Goal: Task Accomplishment & Management: Use online tool/utility

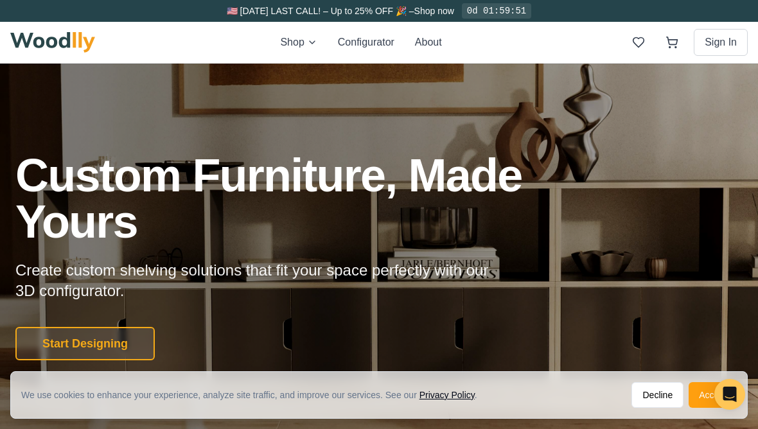
click at [692, 394] on button "Accept" at bounding box center [713, 395] width 48 height 26
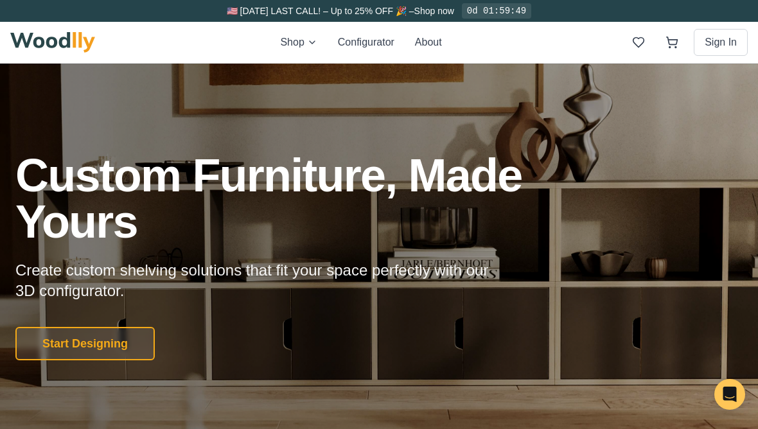
click at [57, 350] on button "Start Designing" at bounding box center [84, 343] width 139 height 33
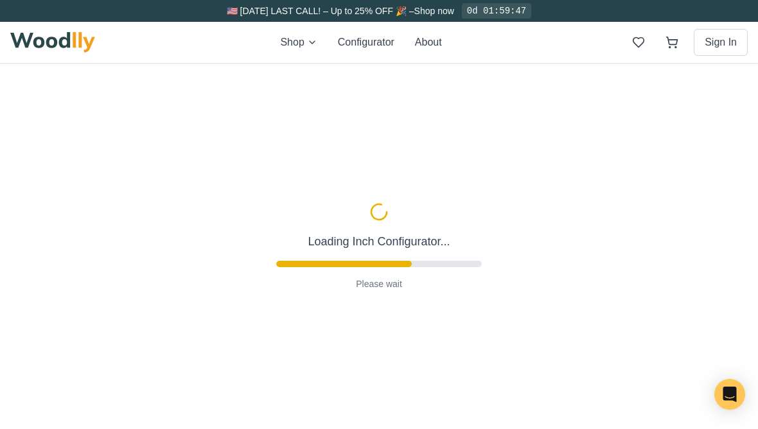
type input "56"
type input "2"
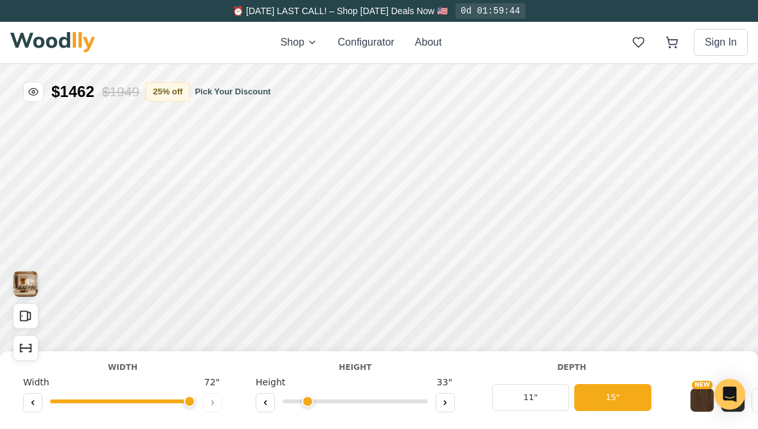
type input "72"
type input "1"
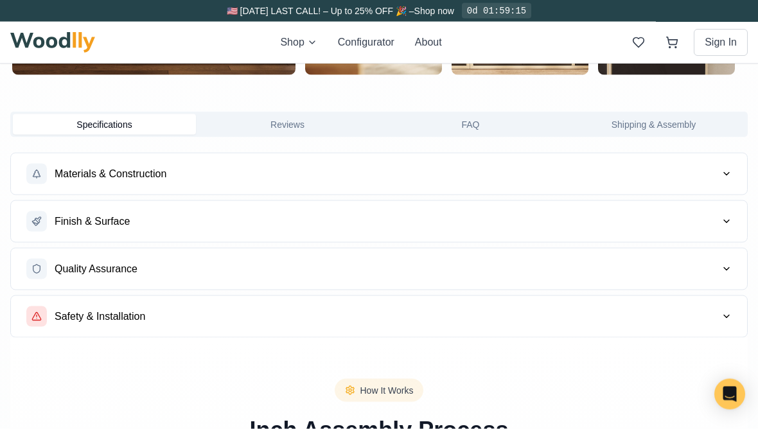
scroll to position [770, 0]
click at [67, 227] on span "Finish & Surface" at bounding box center [92, 220] width 75 height 15
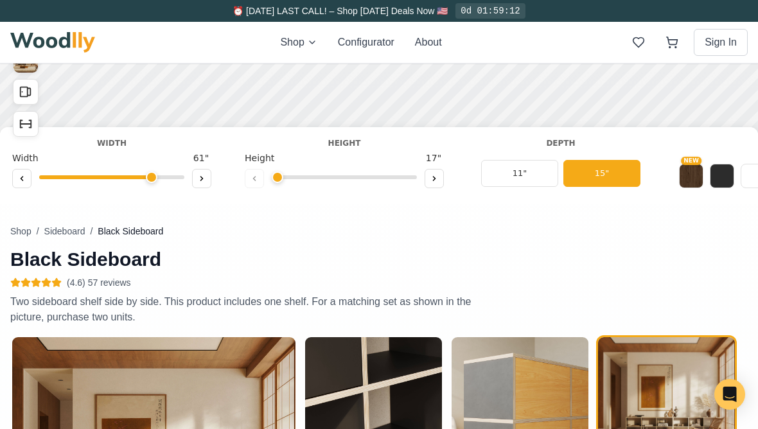
scroll to position [148, 0]
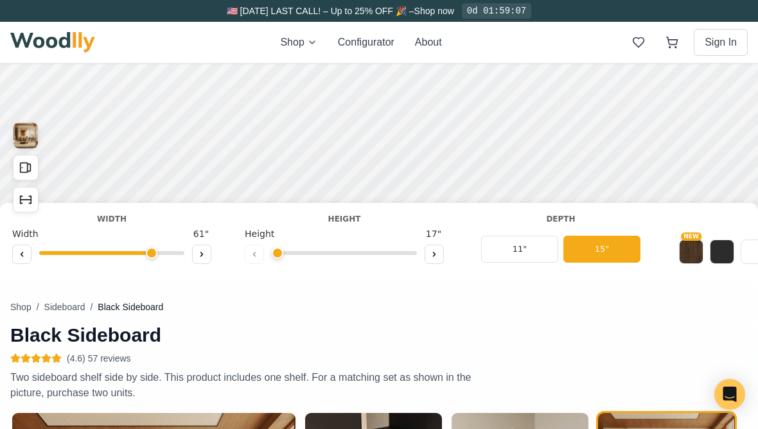
click at [690, 252] on button "NEW" at bounding box center [691, 252] width 24 height 24
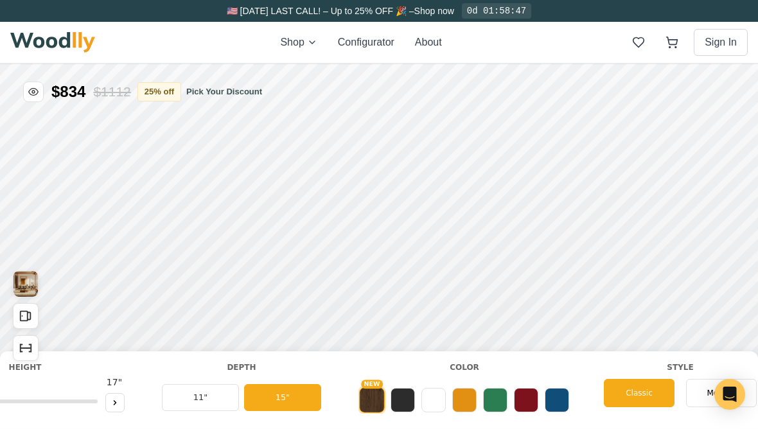
scroll to position [0, 328]
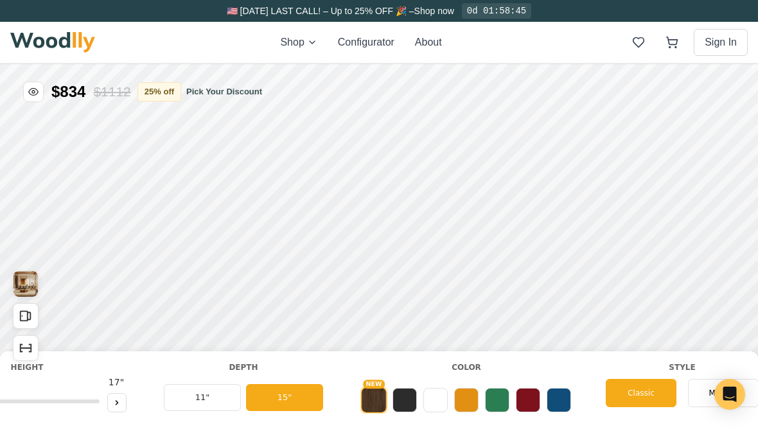
click at [398, 401] on button at bounding box center [404, 400] width 24 height 24
click at [432, 397] on button at bounding box center [435, 400] width 24 height 24
click at [521, 400] on button at bounding box center [528, 400] width 24 height 24
click at [554, 401] on button at bounding box center [559, 400] width 24 height 24
click at [462, 401] on button at bounding box center [466, 400] width 24 height 24
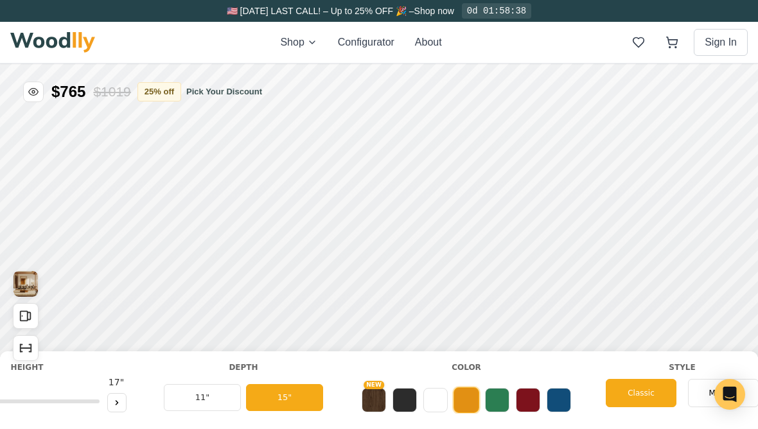
click at [368, 400] on button "NEW" at bounding box center [374, 400] width 24 height 24
click at [458, 407] on button at bounding box center [466, 400] width 24 height 24
click at [378, 407] on button "NEW" at bounding box center [374, 400] width 24 height 24
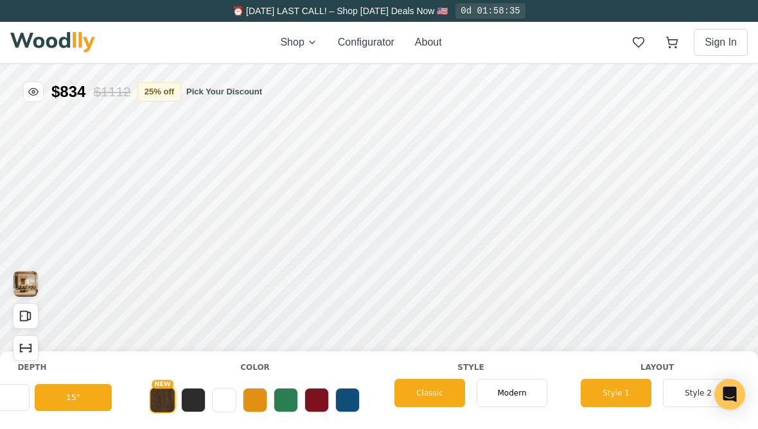
scroll to position [0, 543]
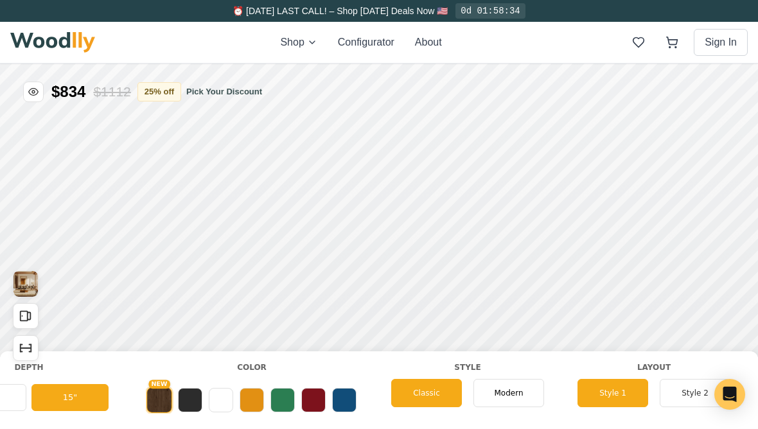
click at [502, 395] on span "Modern" at bounding box center [508, 393] width 29 height 12
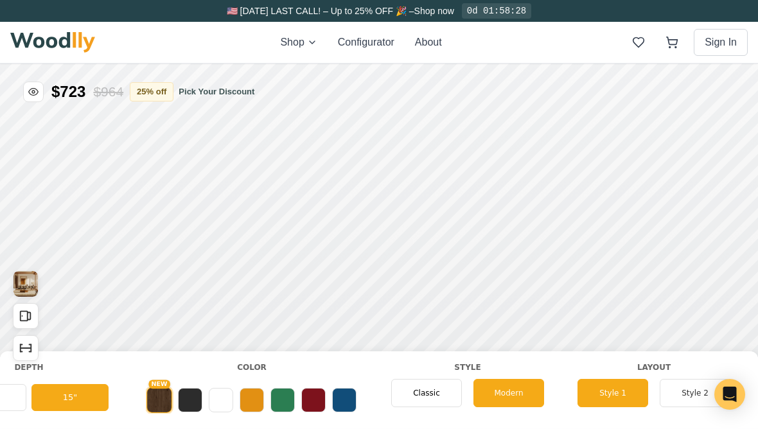
click at [422, 398] on span "Classic" at bounding box center [426, 393] width 27 height 12
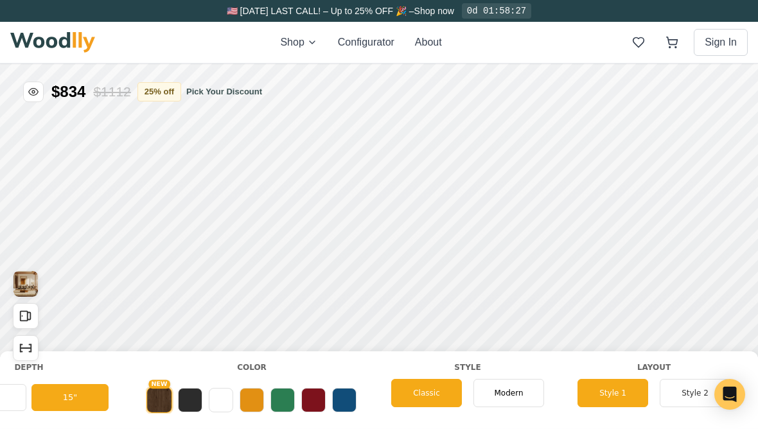
click at [680, 392] on button "Style 2" at bounding box center [695, 393] width 71 height 28
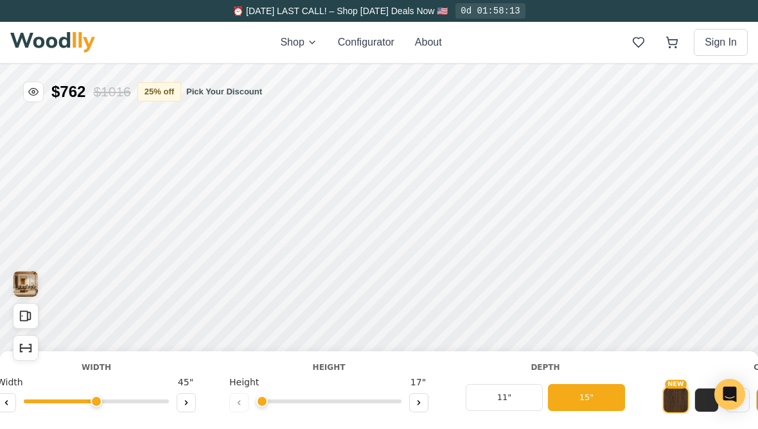
scroll to position [0, 27]
type input "47"
click at [492, 400] on button "11"" at bounding box center [503, 397] width 77 height 27
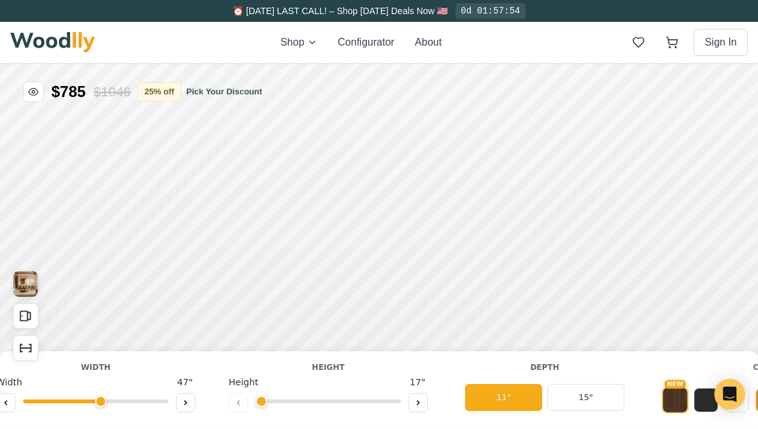
click at [572, 390] on button "15"" at bounding box center [585, 397] width 77 height 27
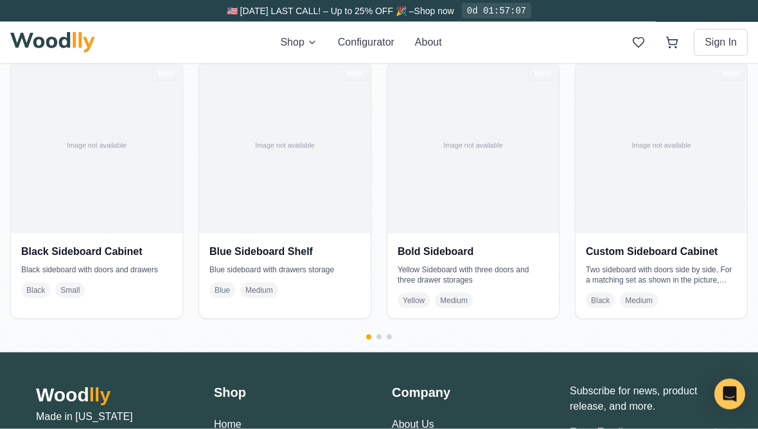
scroll to position [2604, 0]
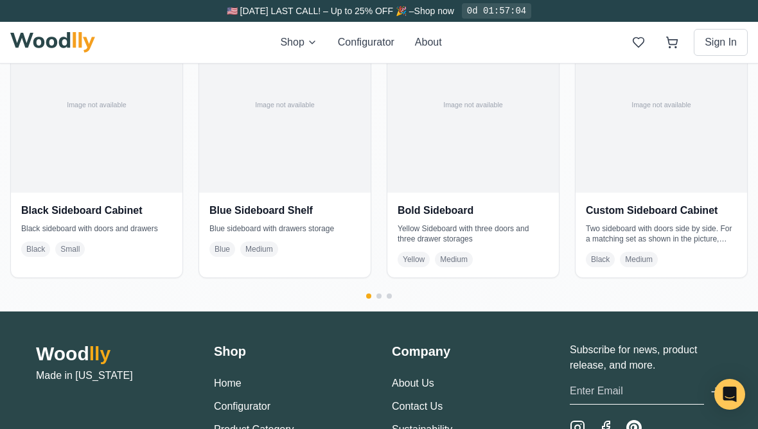
click at [73, 130] on img at bounding box center [97, 107] width 172 height 172
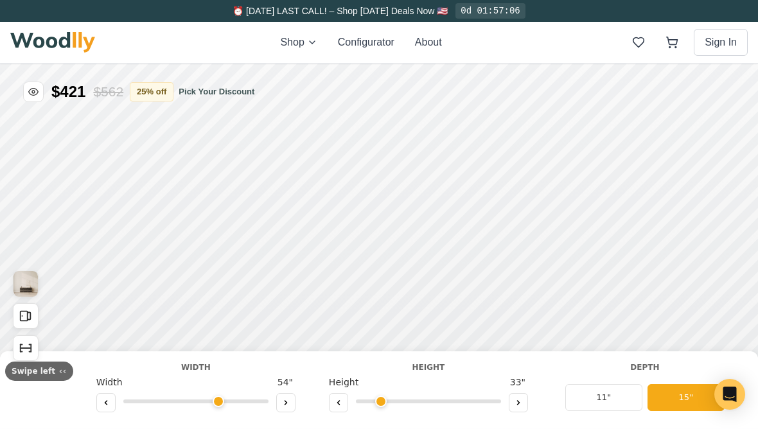
type input "54"
type input "2"
